Goal: Information Seeking & Learning: Learn about a topic

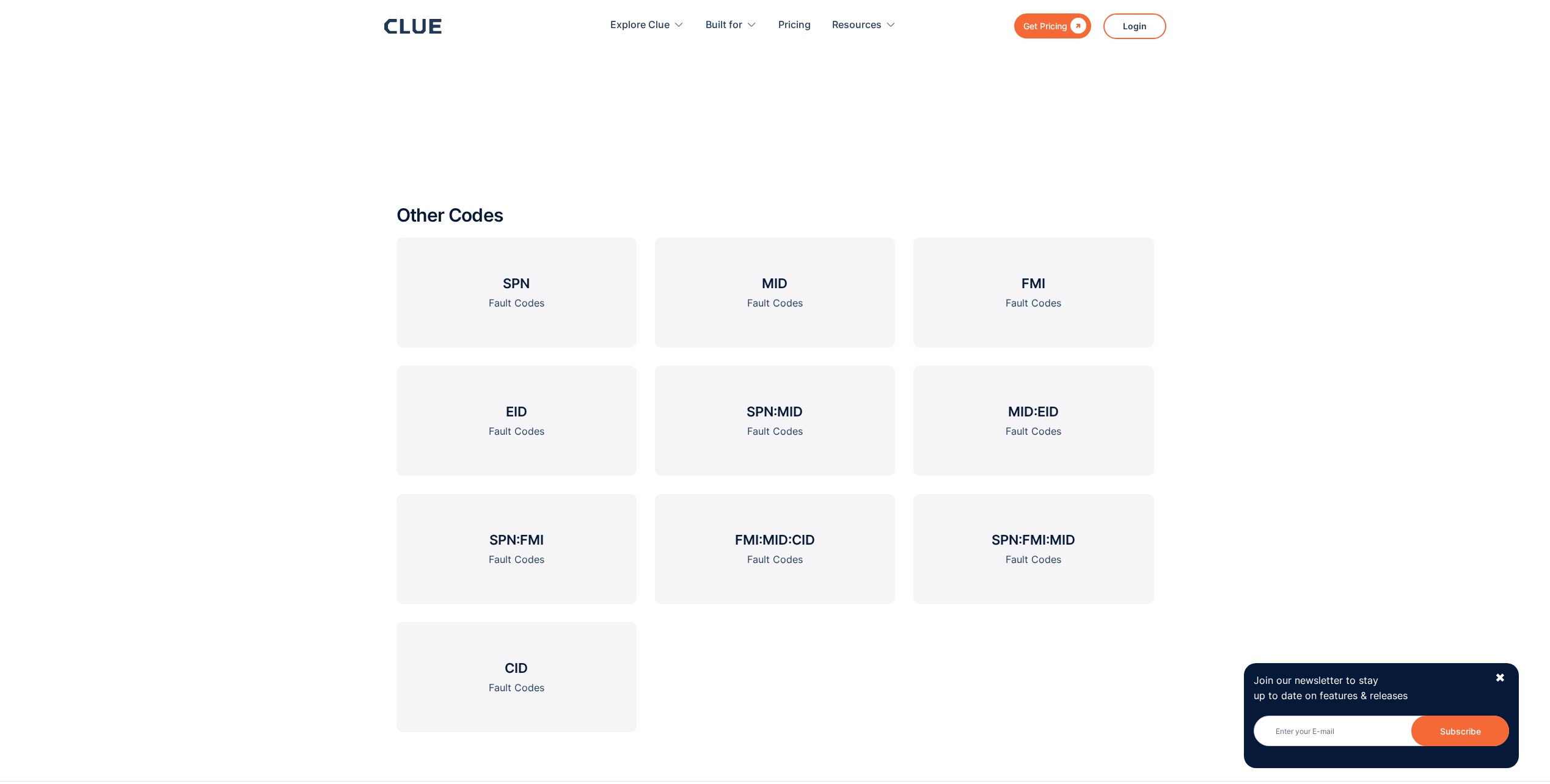
scroll to position [1893, 0]
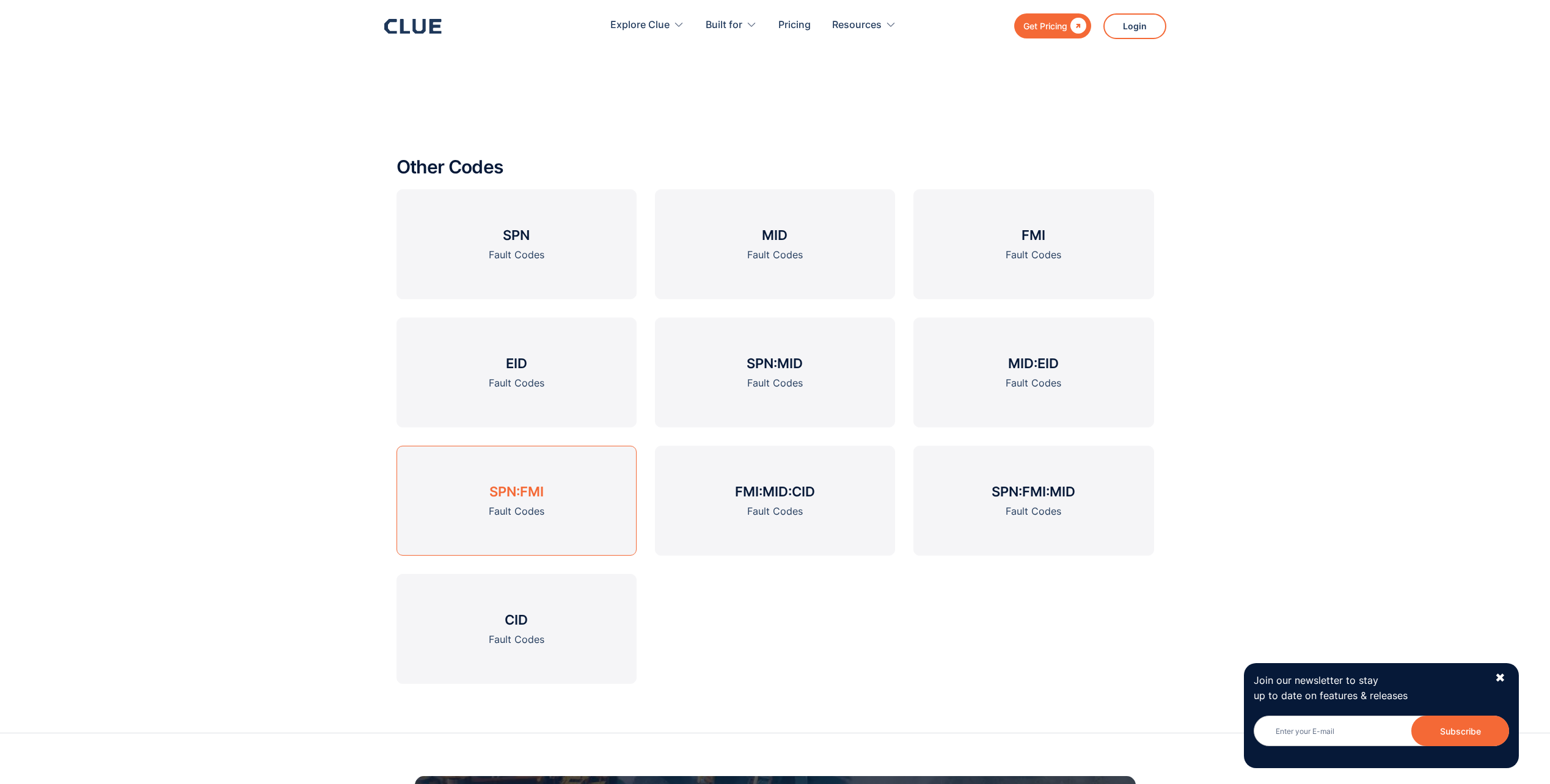
click at [512, 490] on h3 "SPN:FMI" at bounding box center [516, 491] width 54 height 18
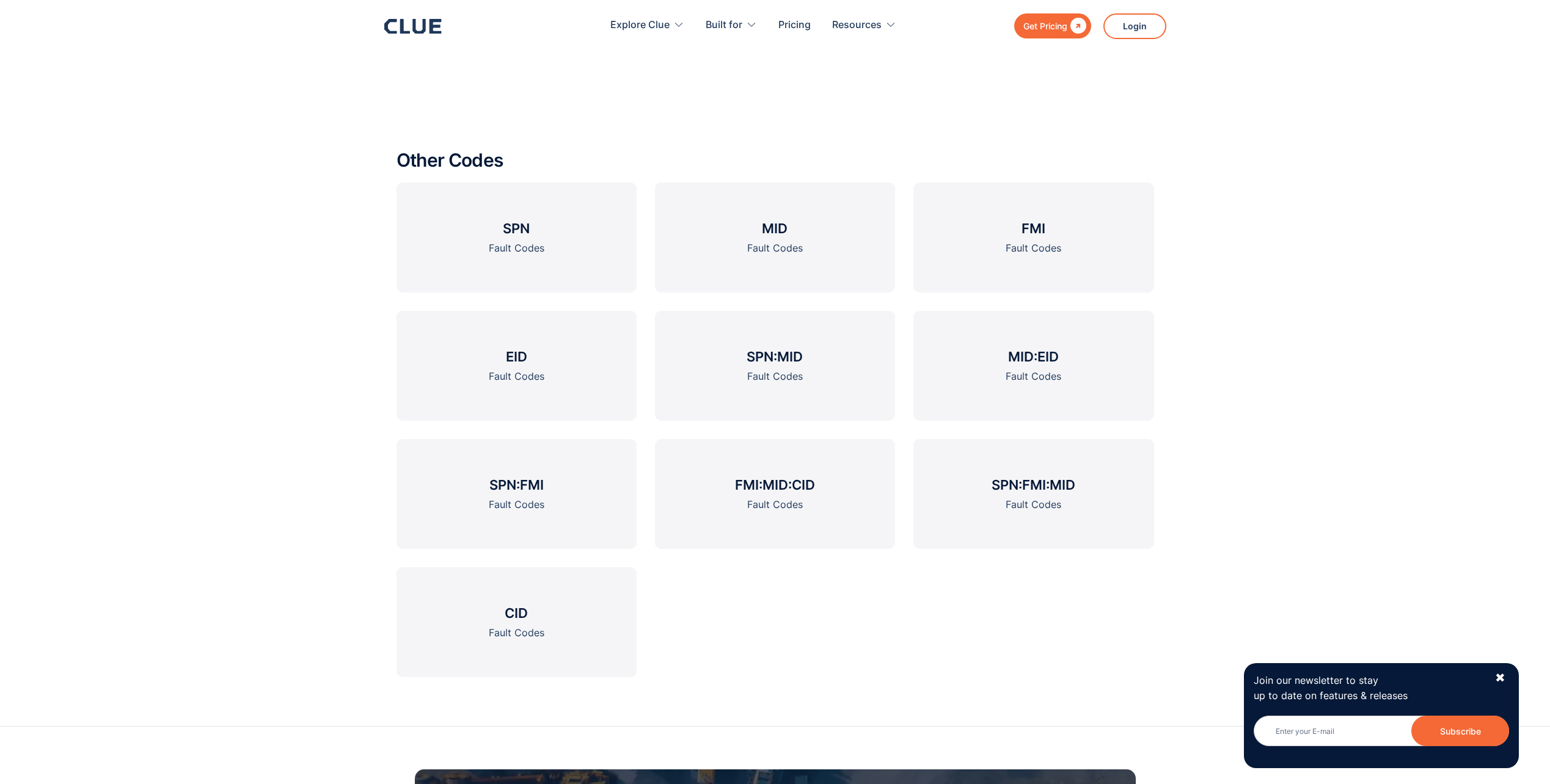
scroll to position [1954, 0]
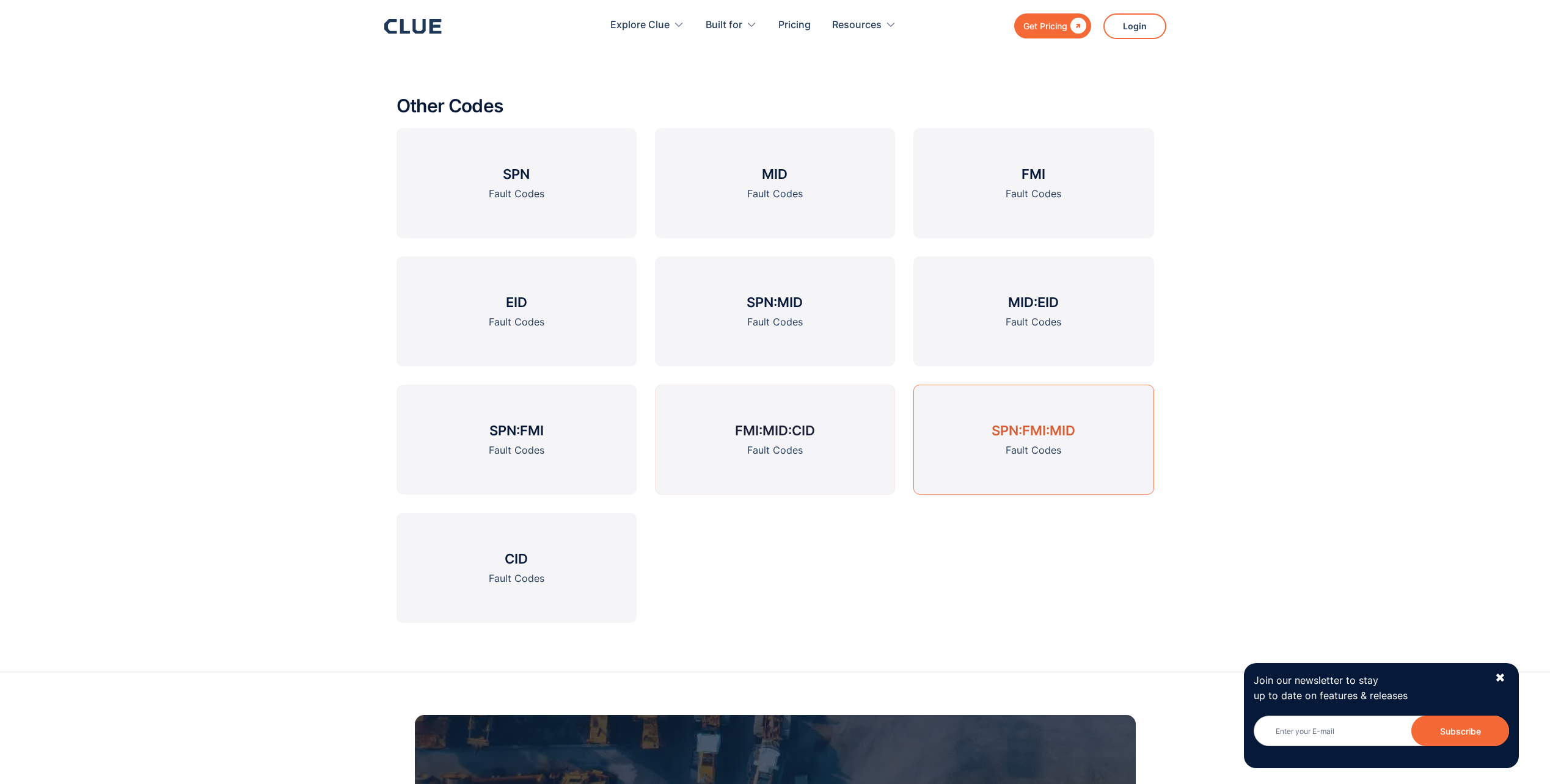
click at [1012, 430] on h3 "SPN:FMI:MID" at bounding box center [1033, 430] width 84 height 18
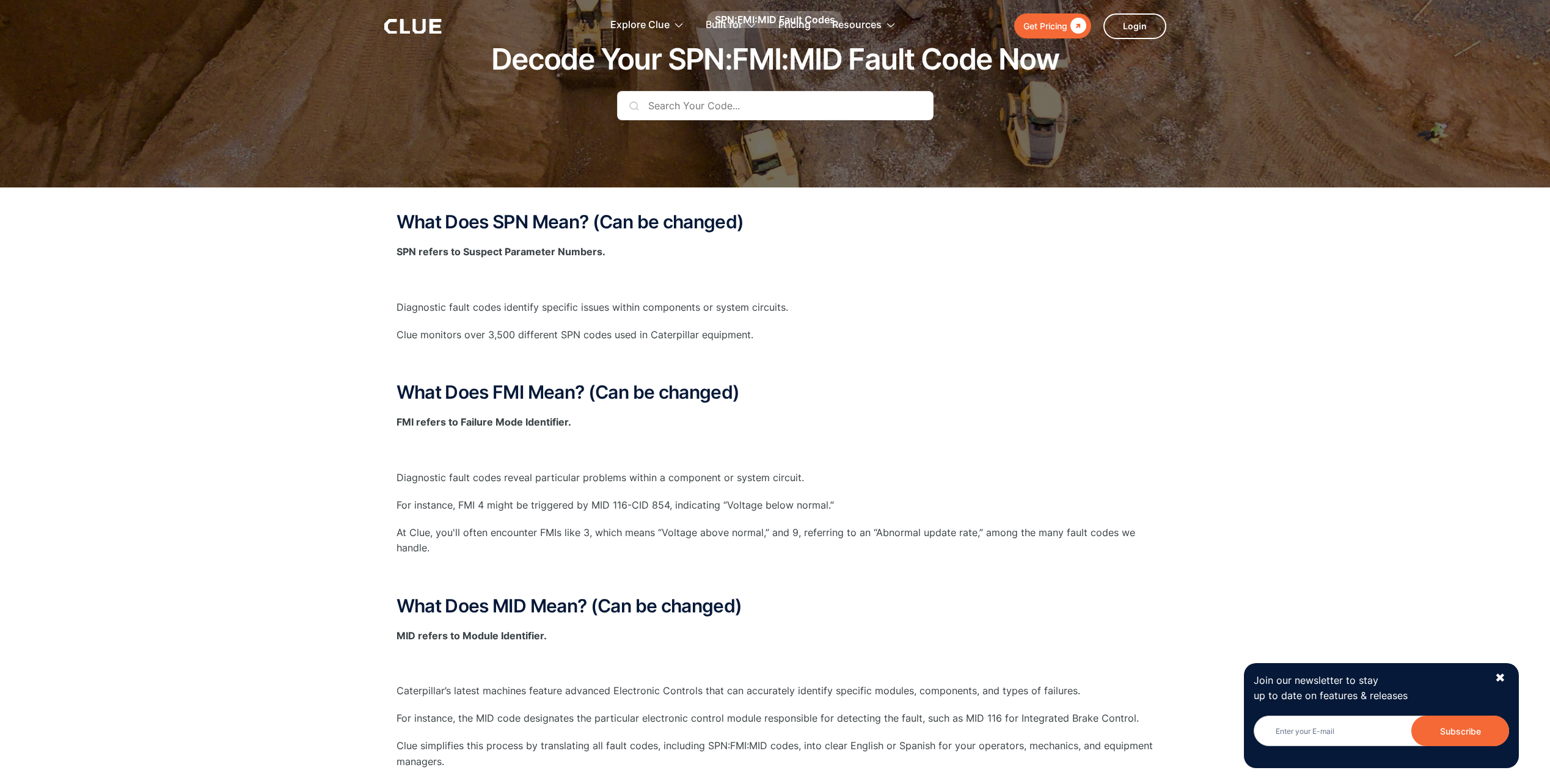
scroll to position [244, 0]
